Goal: Transaction & Acquisition: Purchase product/service

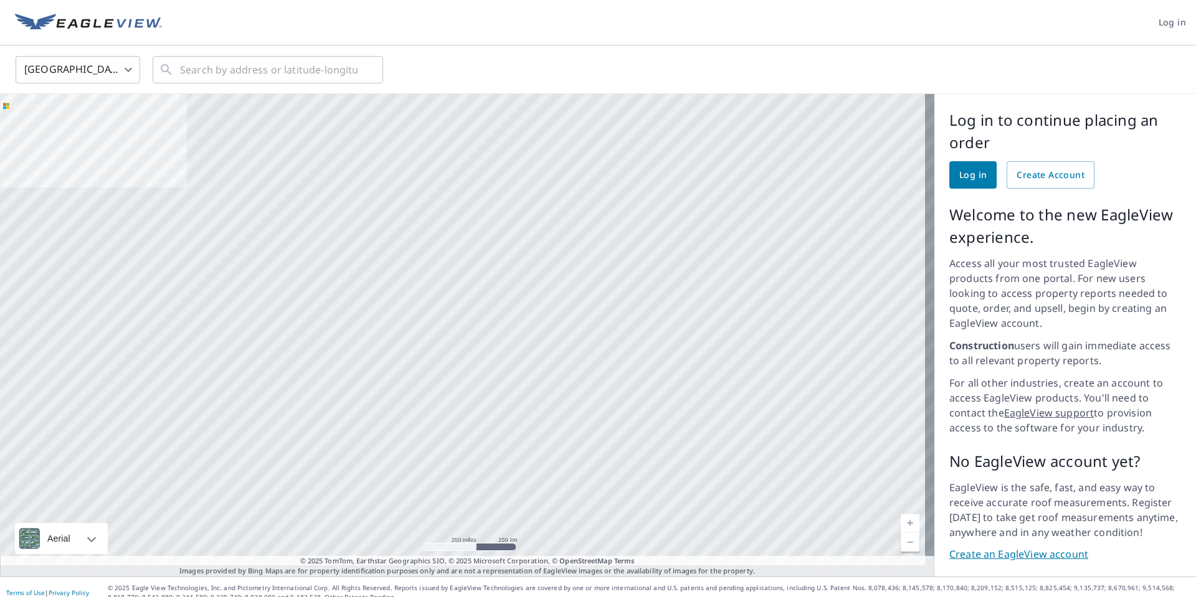
drag, startPoint x: 0, startPoint y: 0, endPoint x: 961, endPoint y: 178, distance: 977.4
click at [961, 178] on span "Log in" at bounding box center [972, 176] width 27 height 16
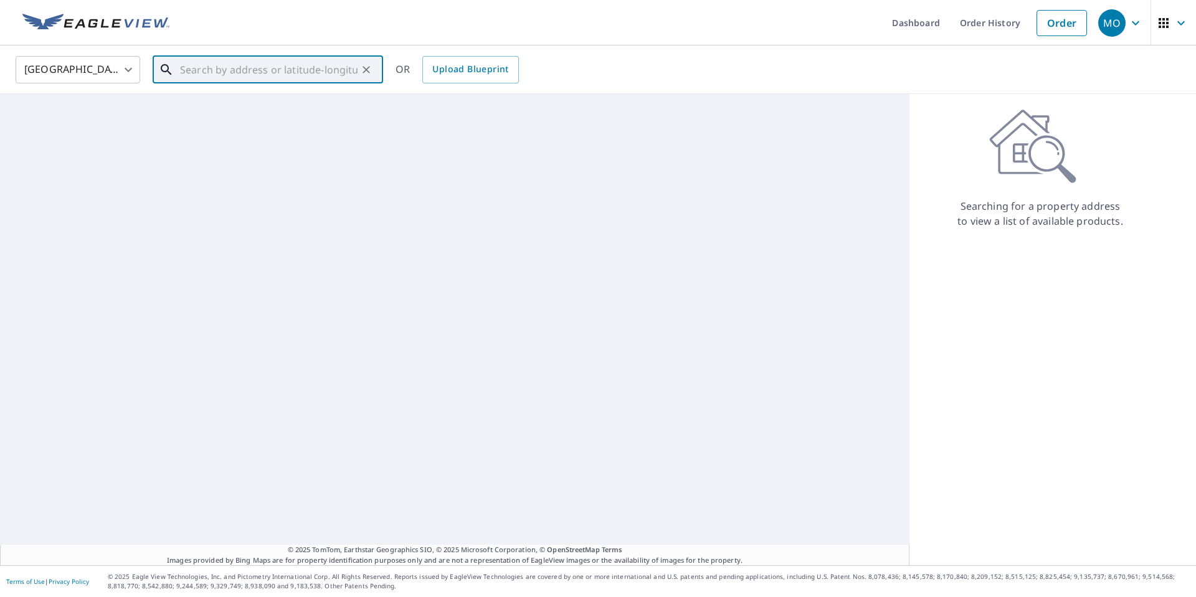
click at [236, 75] on input "text" at bounding box center [269, 69] width 178 height 35
click at [242, 113] on p "Colorado Springs, CO 80916" at bounding box center [276, 119] width 196 height 12
type input "4440 Joyce Pl Colorado Springs, CO 80916"
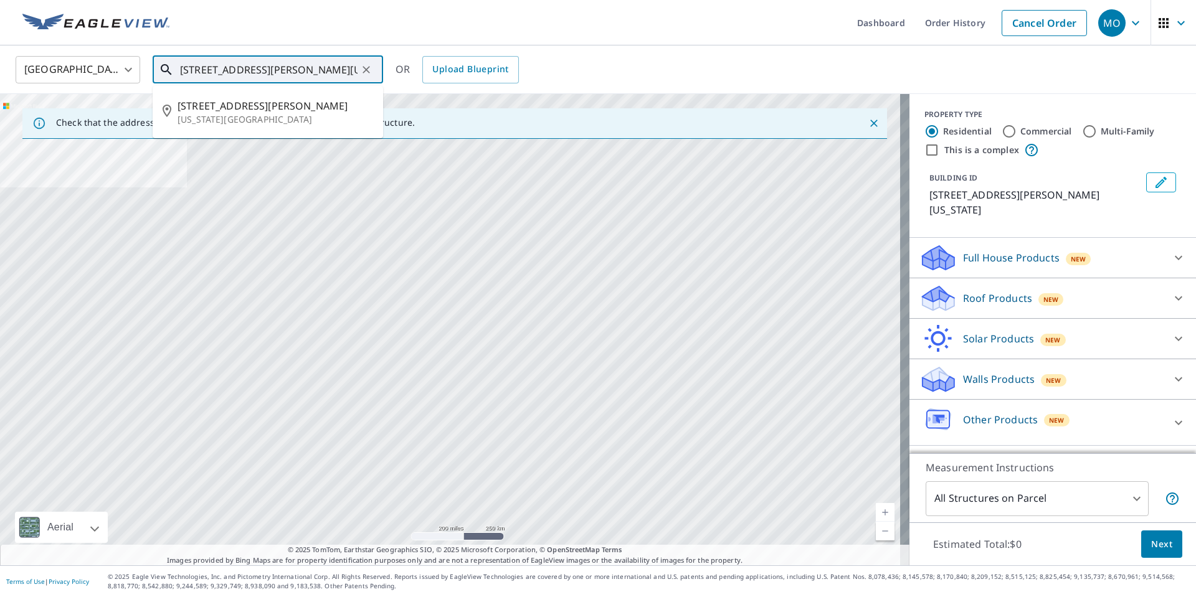
click at [318, 73] on input "4440 Joyce Pl Colorado Springs, CO 80916" at bounding box center [269, 69] width 178 height 35
click at [276, 108] on span "4440 Joyce Pl" at bounding box center [276, 105] width 196 height 15
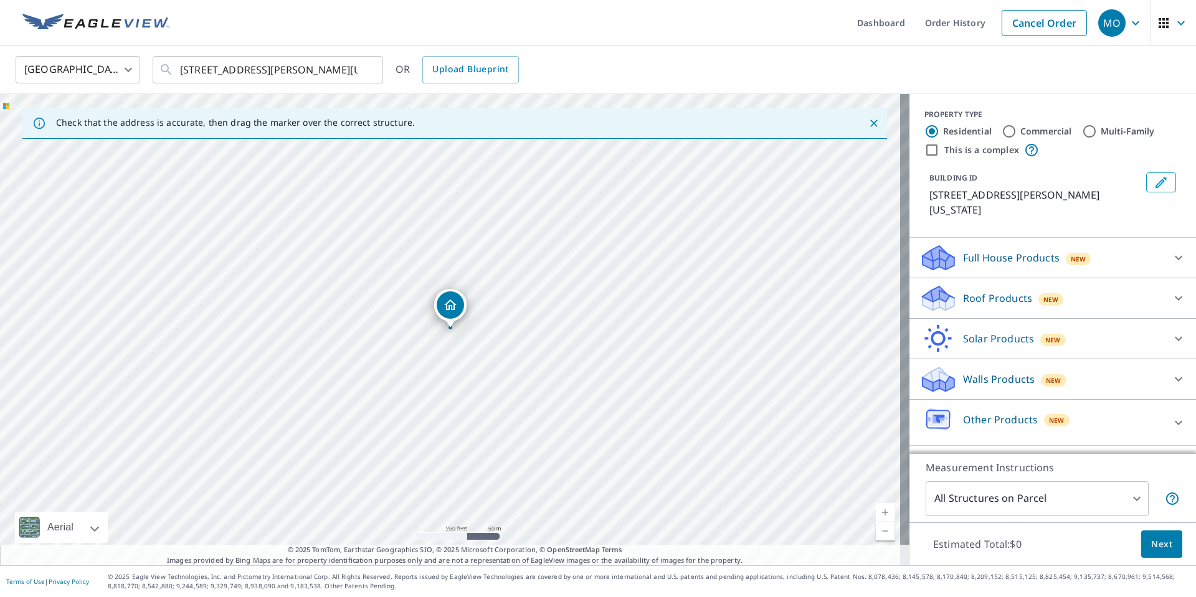
click at [1171, 291] on icon at bounding box center [1178, 298] width 15 height 15
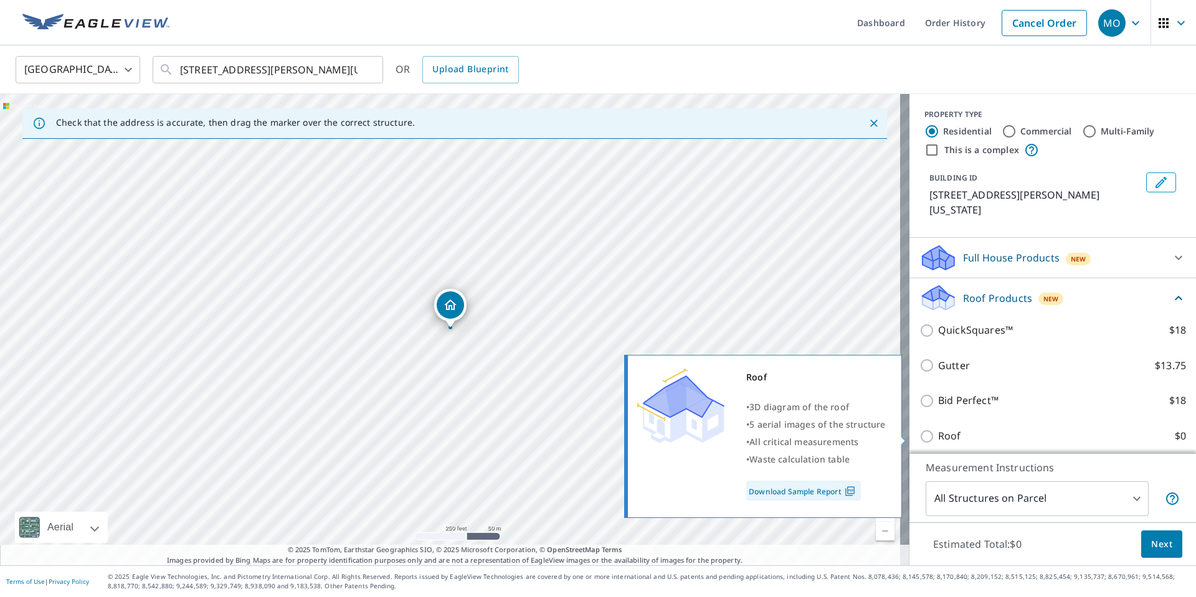
click at [919, 437] on input "Roof $0" at bounding box center [928, 436] width 19 height 15
checkbox input "true"
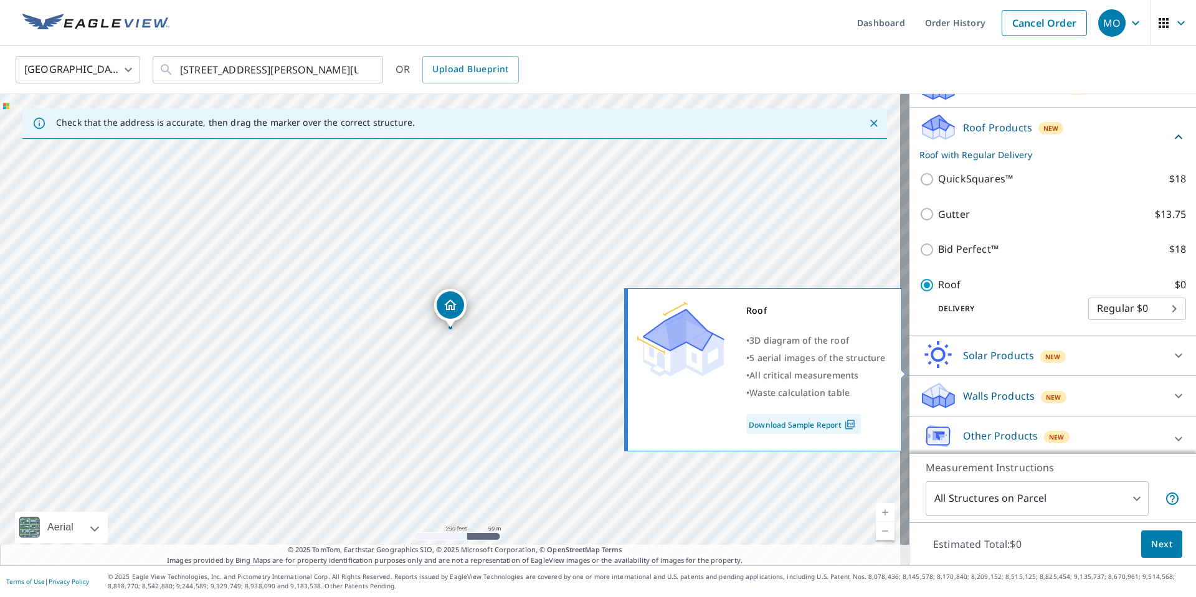
scroll to position [146, 0]
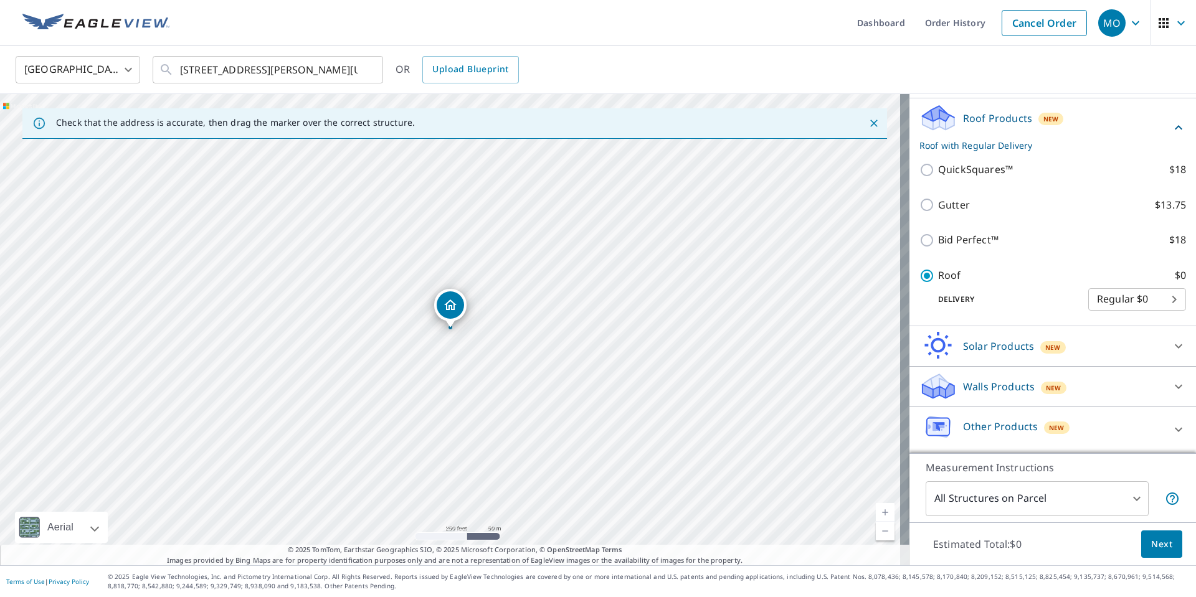
click at [1121, 500] on body "MO MO Dashboard Order History Cancel Order MO United States US ​ 4440 Joyce Pl …" at bounding box center [598, 298] width 1196 height 597
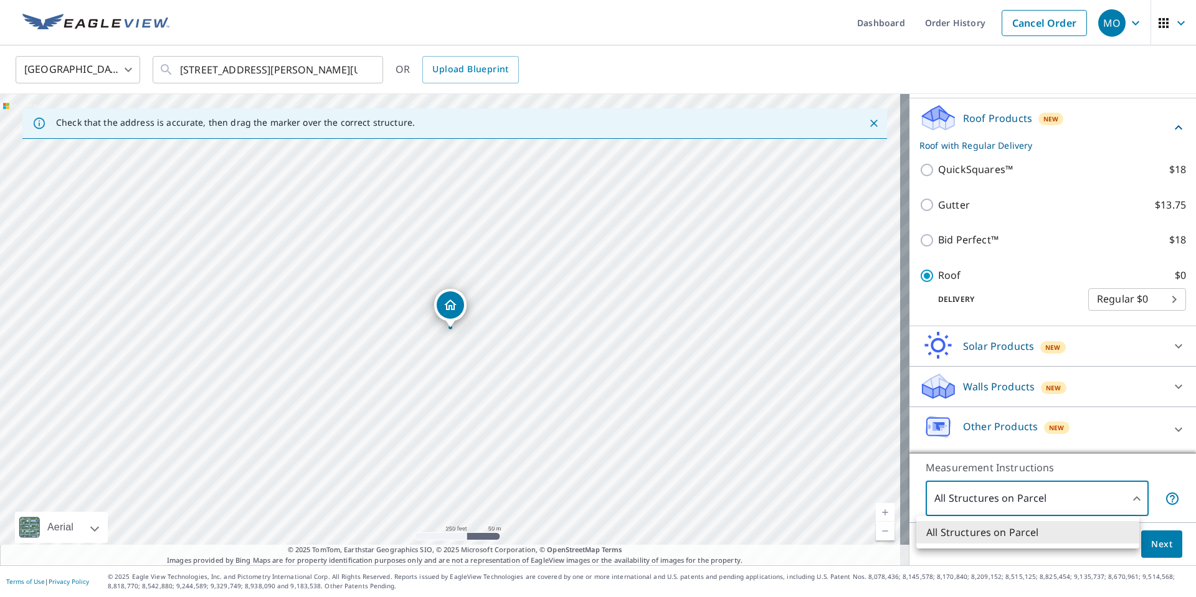
click at [1127, 501] on div at bounding box center [598, 298] width 1196 height 597
click at [1123, 496] on body "MO MO Dashboard Order History Cancel Order MO United States US ​ 4440 Joyce Pl …" at bounding box center [598, 298] width 1196 height 597
click at [738, 398] on div at bounding box center [598, 298] width 1196 height 597
click at [1156, 543] on span "Next" at bounding box center [1161, 545] width 21 height 16
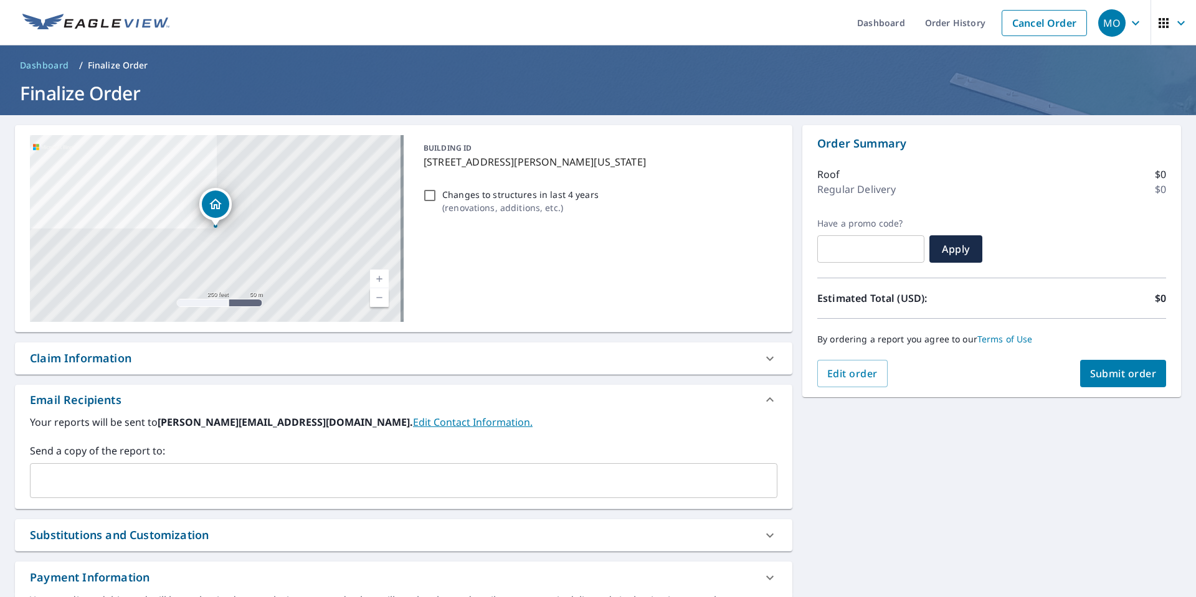
click at [1108, 380] on span "Submit order" at bounding box center [1123, 374] width 67 height 14
checkbox input "true"
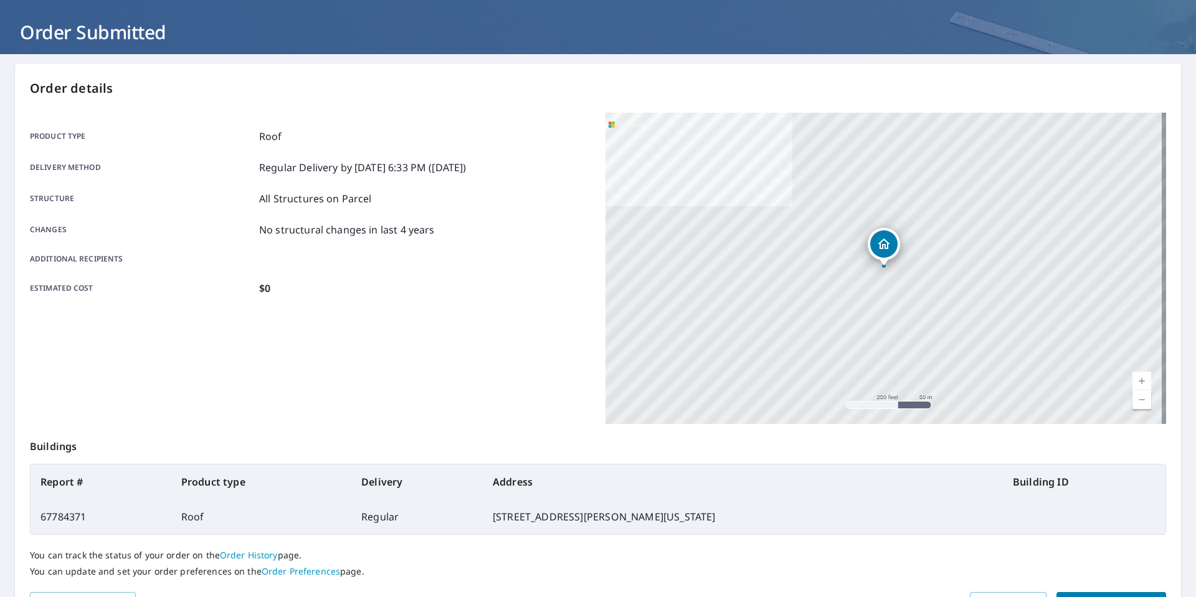
scroll to position [136, 0]
